Goal: Information Seeking & Learning: Learn about a topic

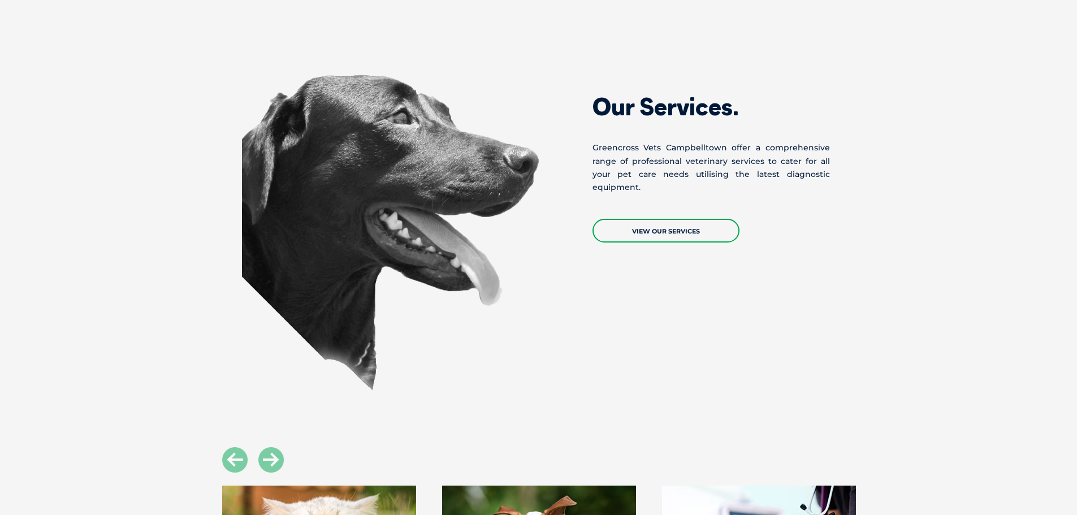
scroll to position [905, 0]
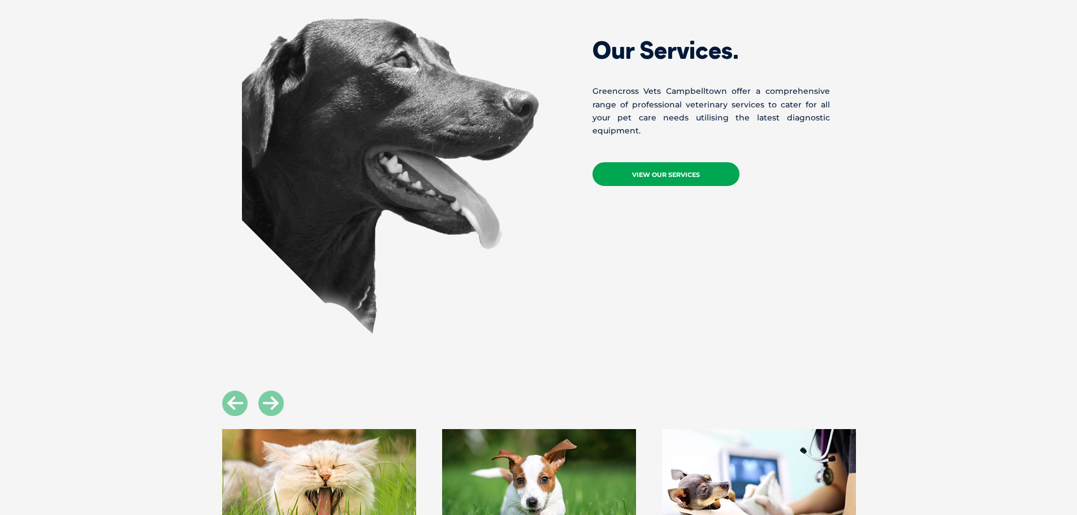
click at [656, 175] on link "View Our Services" at bounding box center [666, 174] width 147 height 24
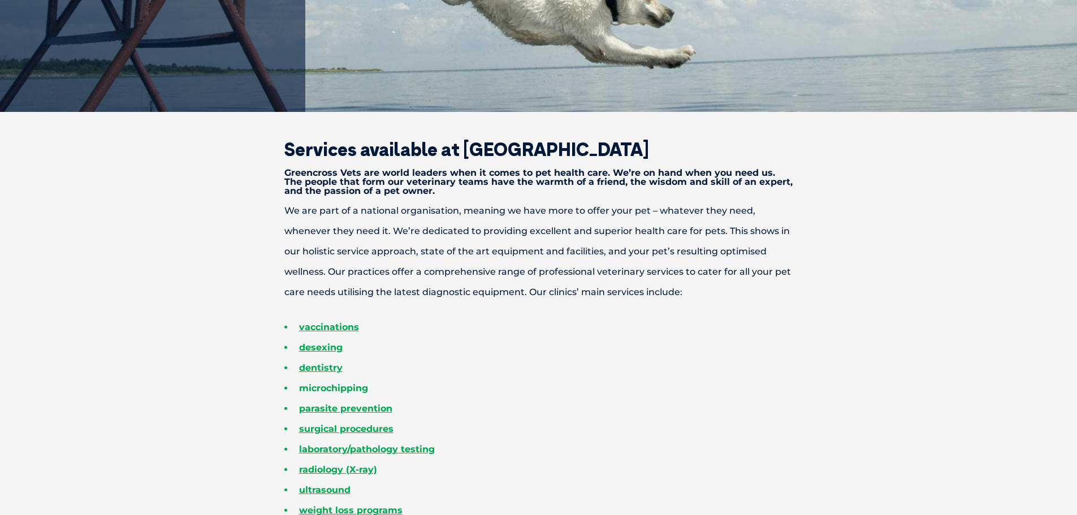
scroll to position [339, 0]
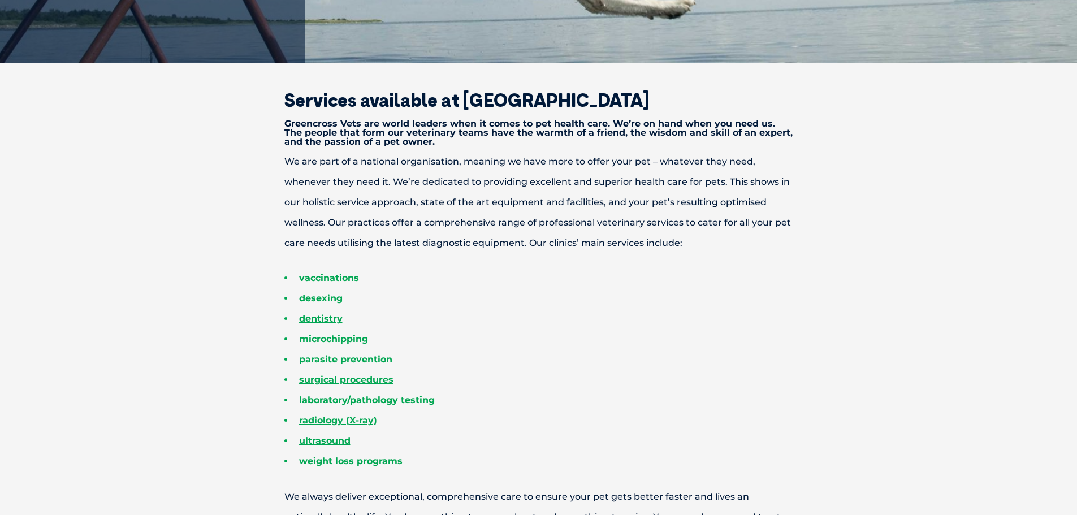
click at [338, 280] on link "vaccinations" at bounding box center [329, 278] width 60 height 11
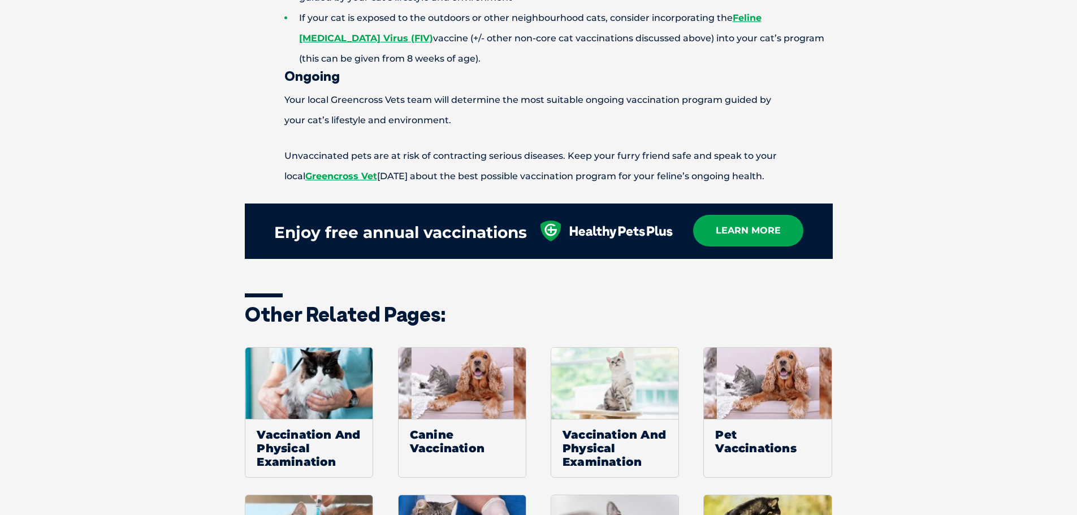
scroll to position [1300, 0]
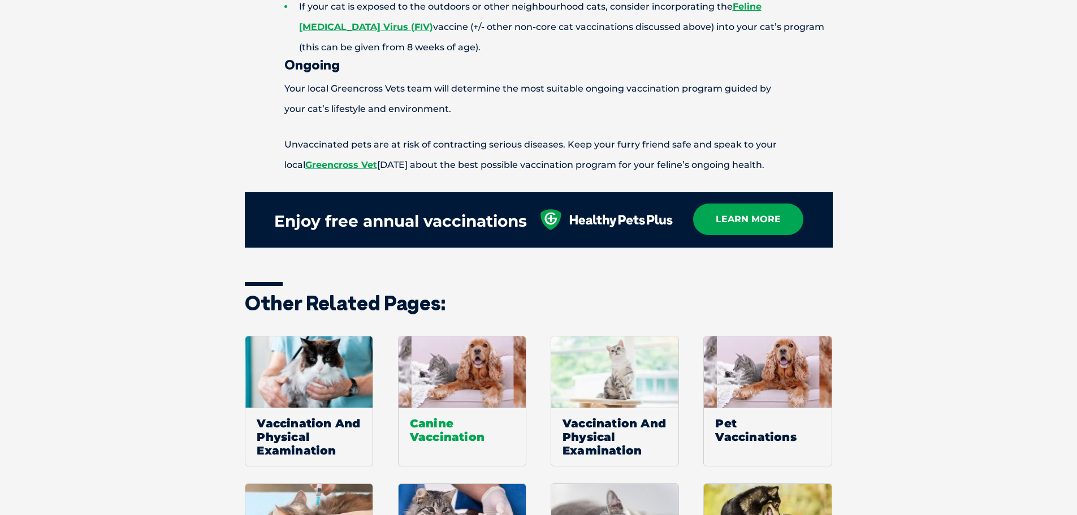
click at [453, 411] on span "Canine Vaccination" at bounding box center [462, 430] width 127 height 45
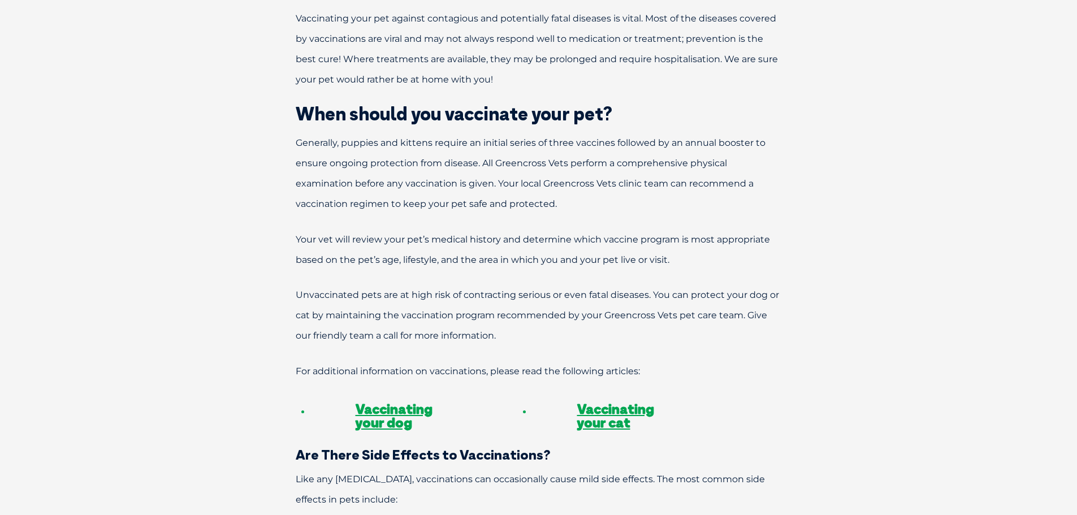
scroll to position [848, 0]
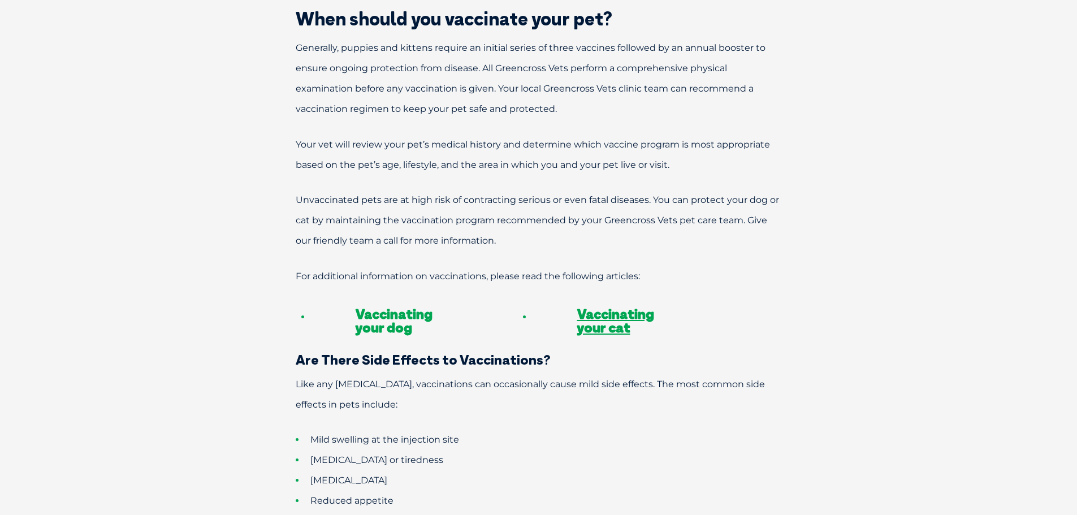
click at [400, 305] on link "Vaccinating your dog" at bounding box center [394, 320] width 77 height 31
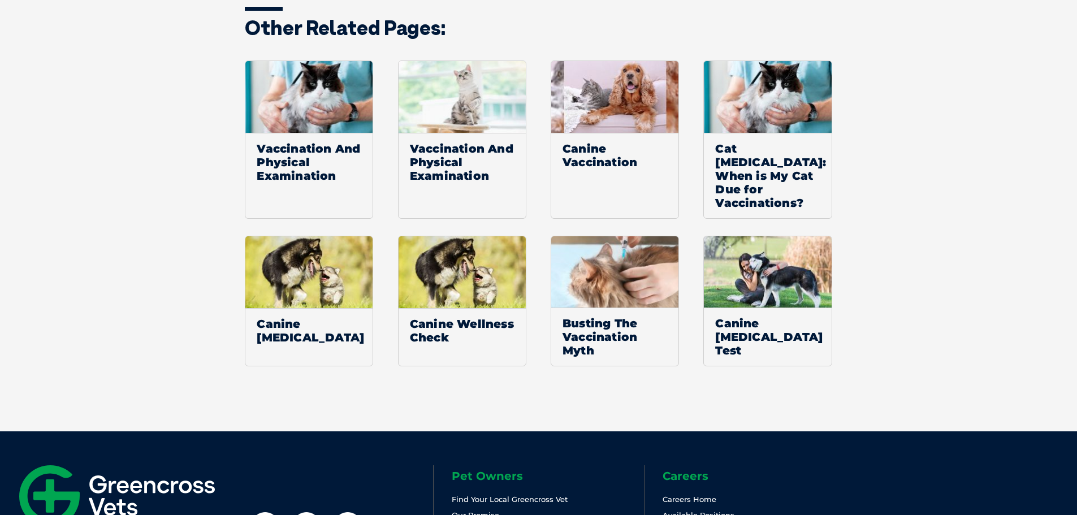
scroll to position [2050, 0]
